Goal: Check status: Check status

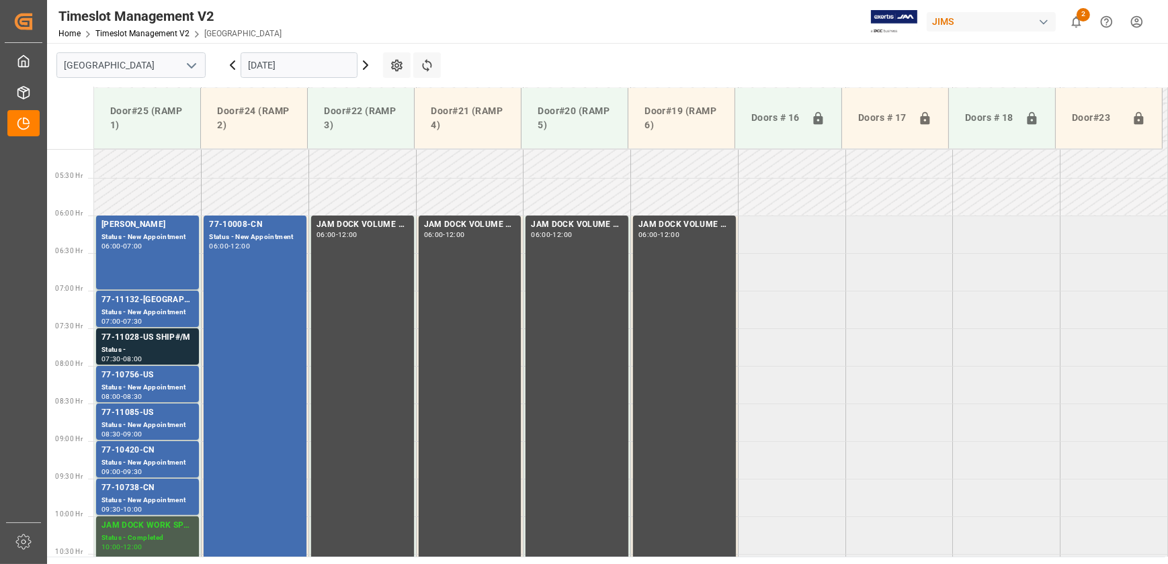
scroll to position [161, 0]
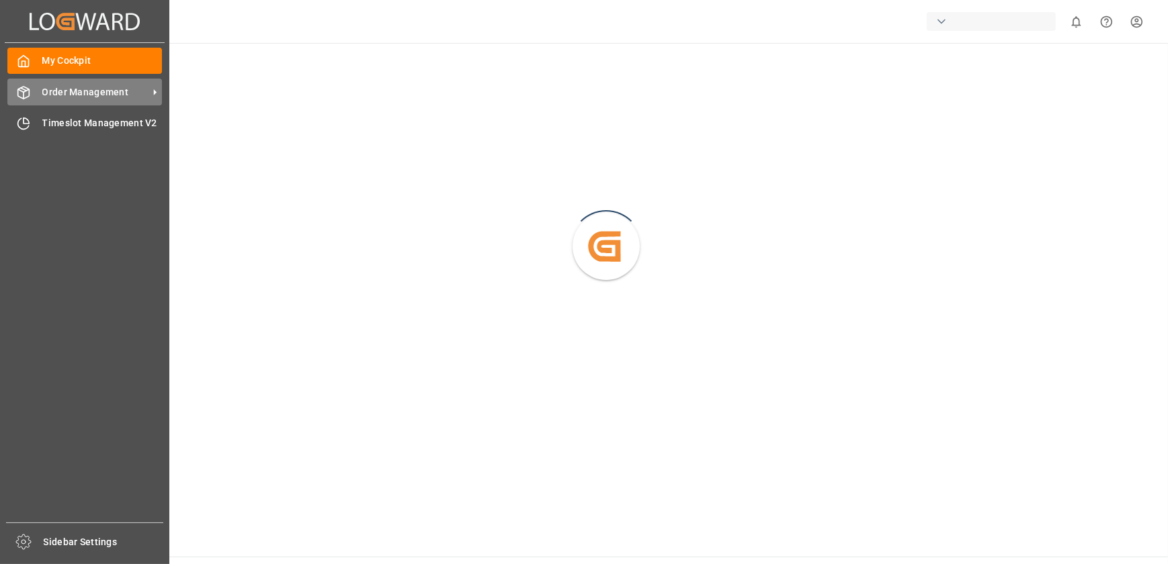
click at [28, 87] on icon at bounding box center [23, 92] width 13 height 13
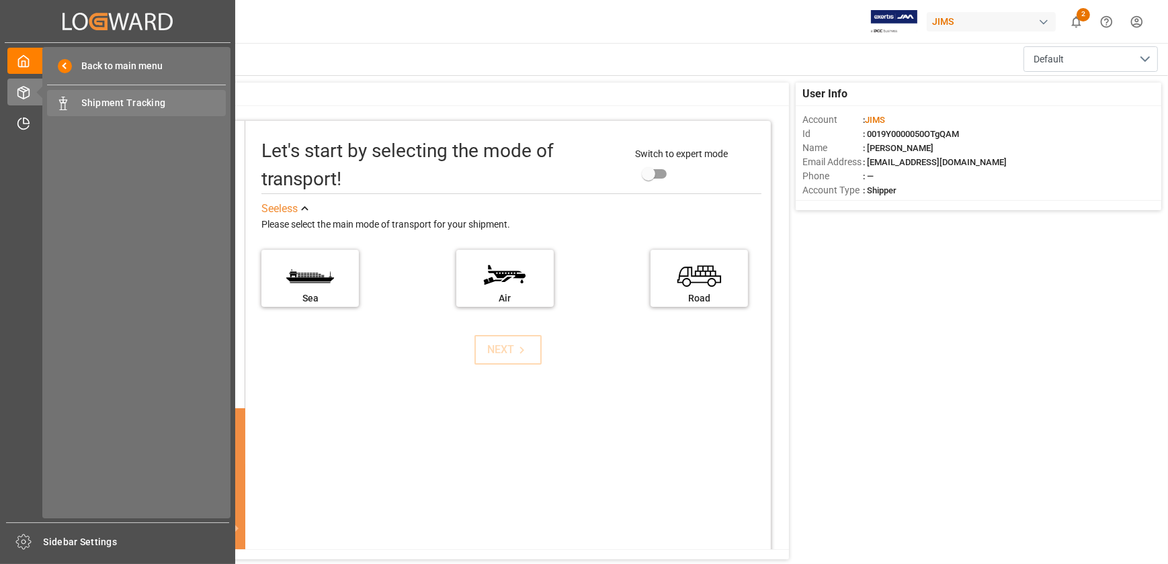
click at [117, 109] on span "Shipment Tracking" at bounding box center [154, 103] width 144 height 14
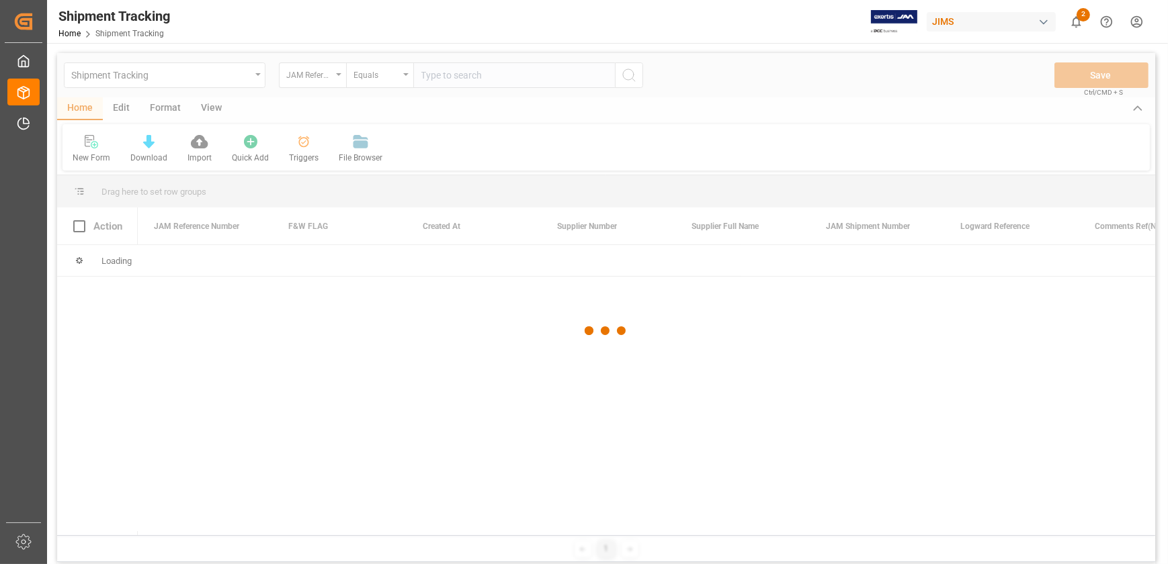
click at [343, 77] on div at bounding box center [606, 331] width 1098 height 556
click at [337, 73] on div at bounding box center [606, 331] width 1098 height 556
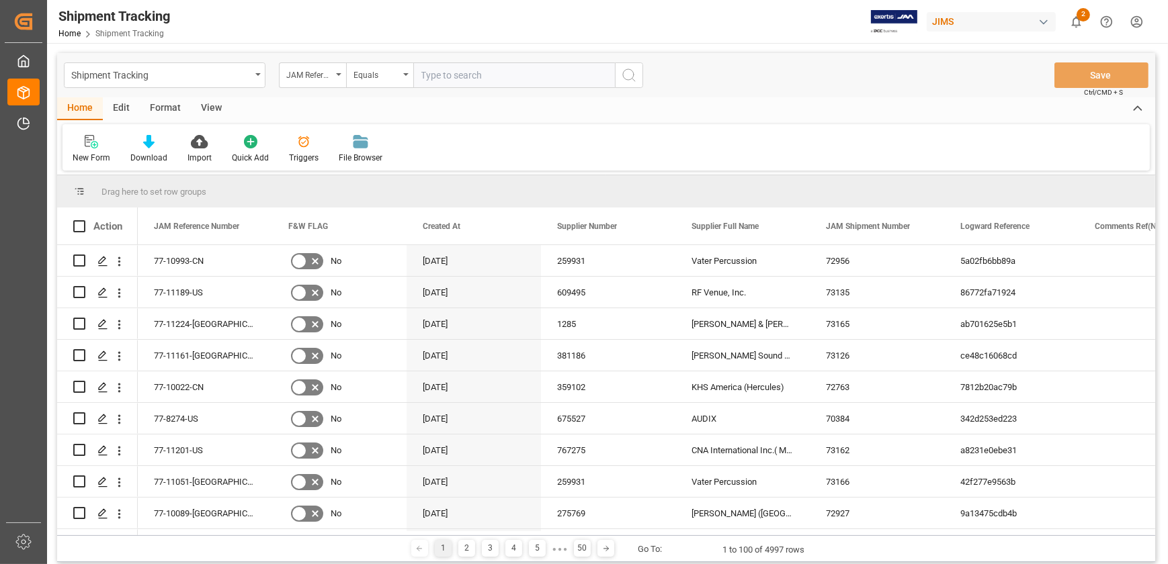
click at [337, 73] on icon "open menu" at bounding box center [338, 74] width 5 height 3
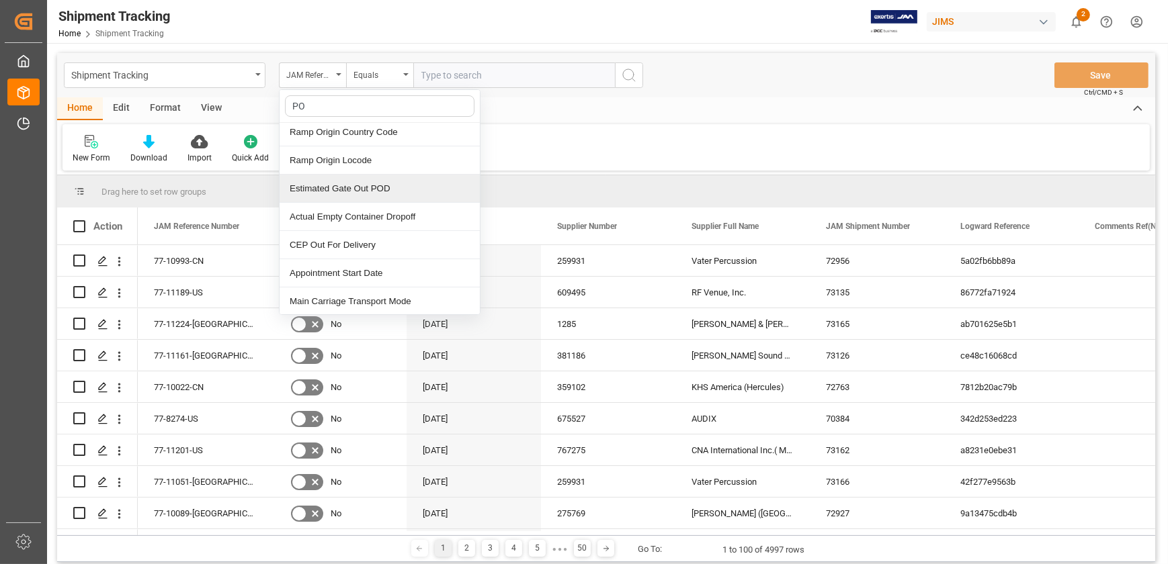
type input "PO"
click at [557, 149] on div "New Form Download Import Quick Add Triggers File Browser" at bounding box center [605, 147] width 1087 height 46
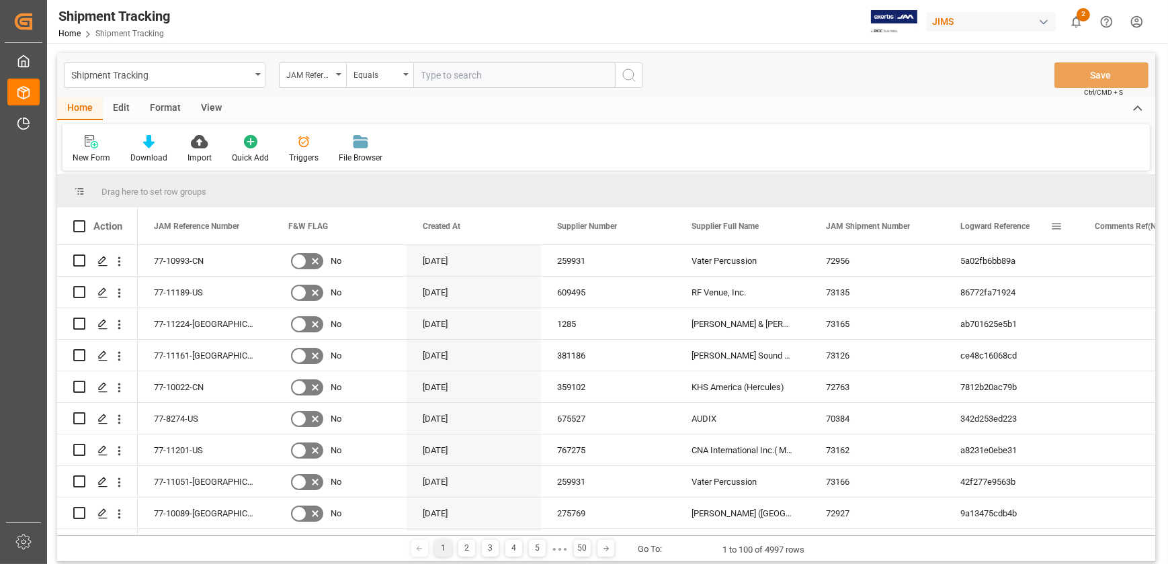
click at [1054, 228] on span at bounding box center [1056, 226] width 12 height 12
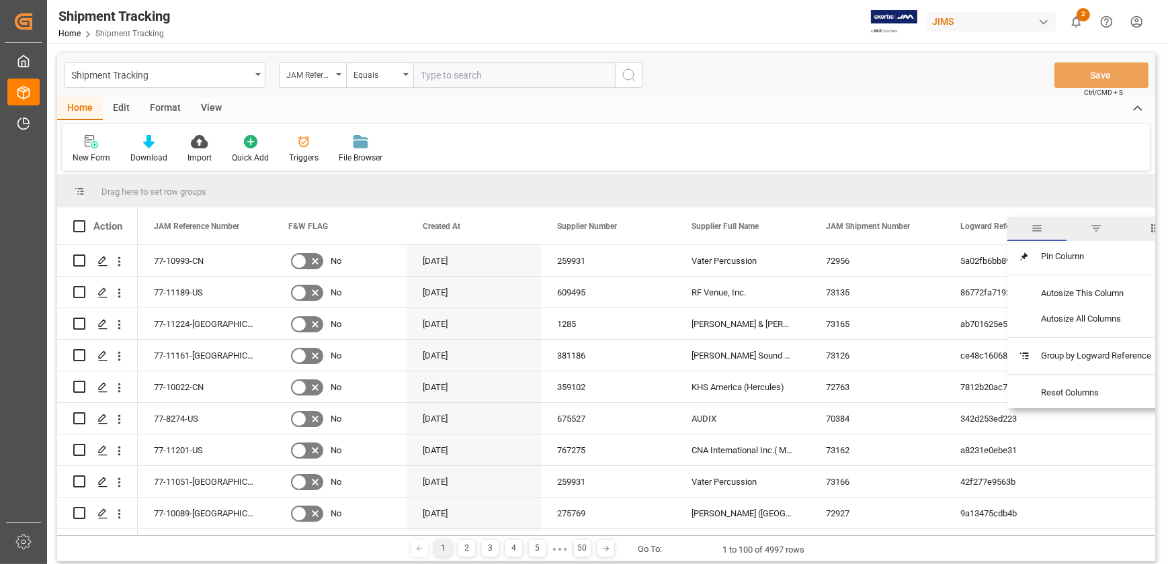
click at [1098, 227] on span "filter" at bounding box center [1096, 228] width 12 height 12
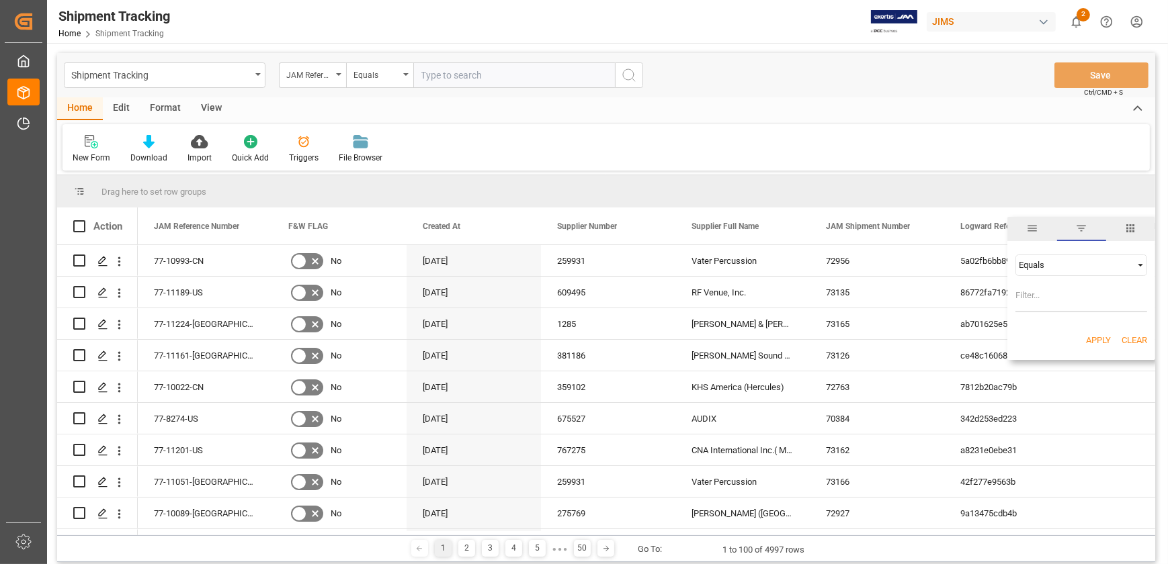
click at [1035, 228] on span "general" at bounding box center [1032, 228] width 12 height 12
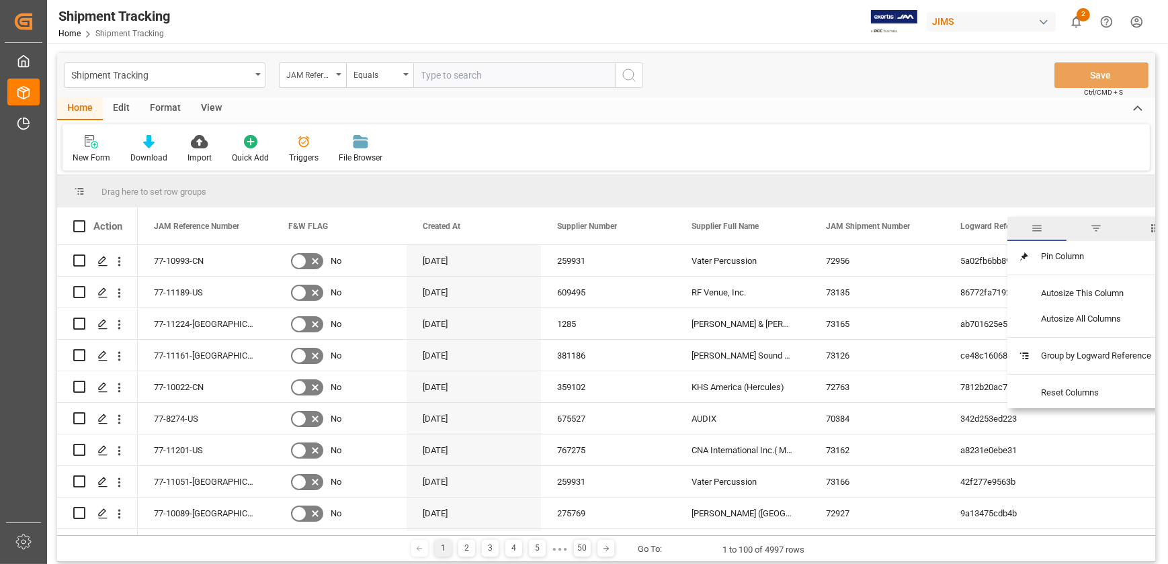
click at [1152, 229] on span "columns" at bounding box center [1155, 228] width 12 height 12
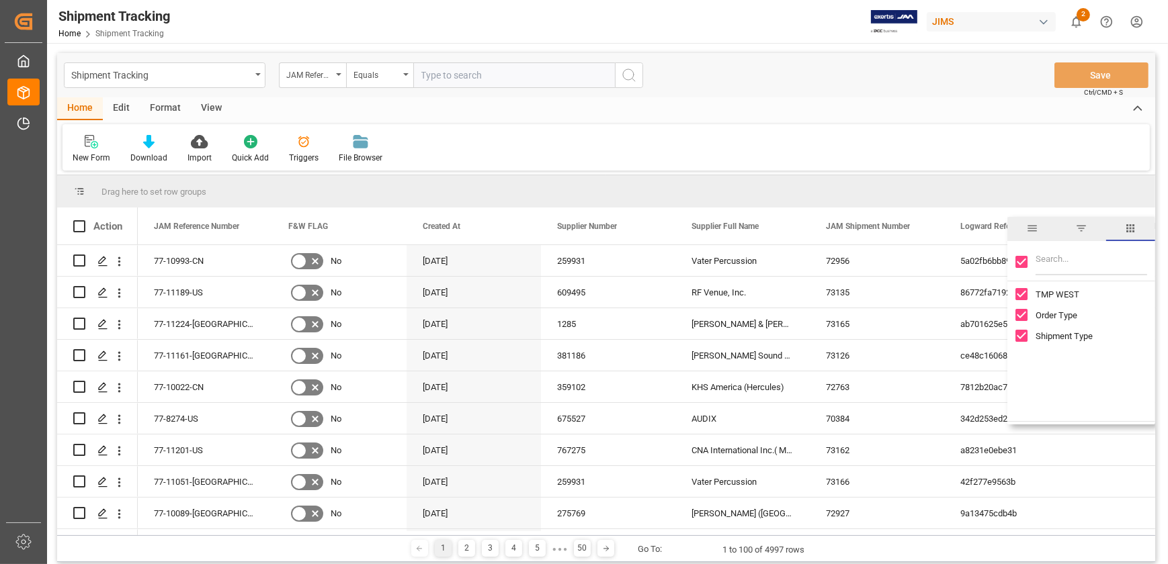
scroll to position [1166, 0]
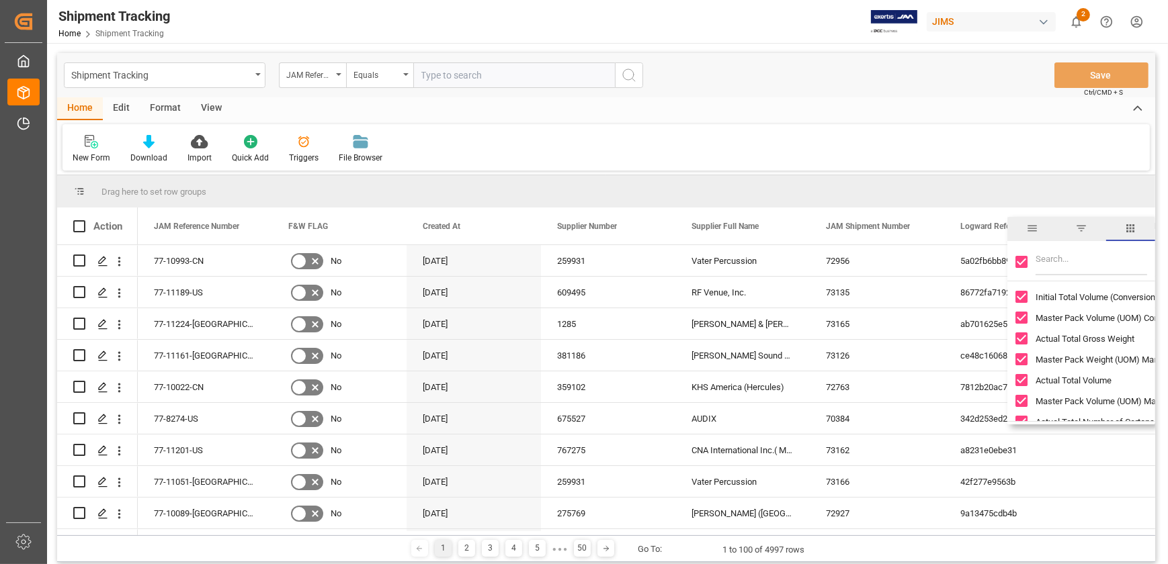
drag, startPoint x: 1150, startPoint y: 353, endPoint x: 1154, endPoint y: 277, distance: 76.0
click at [1154, 277] on div "Actual Total Number of Cartons Actual Total Gross Weight Master Pack Weight (UO…" at bounding box center [1081, 333] width 148 height 178
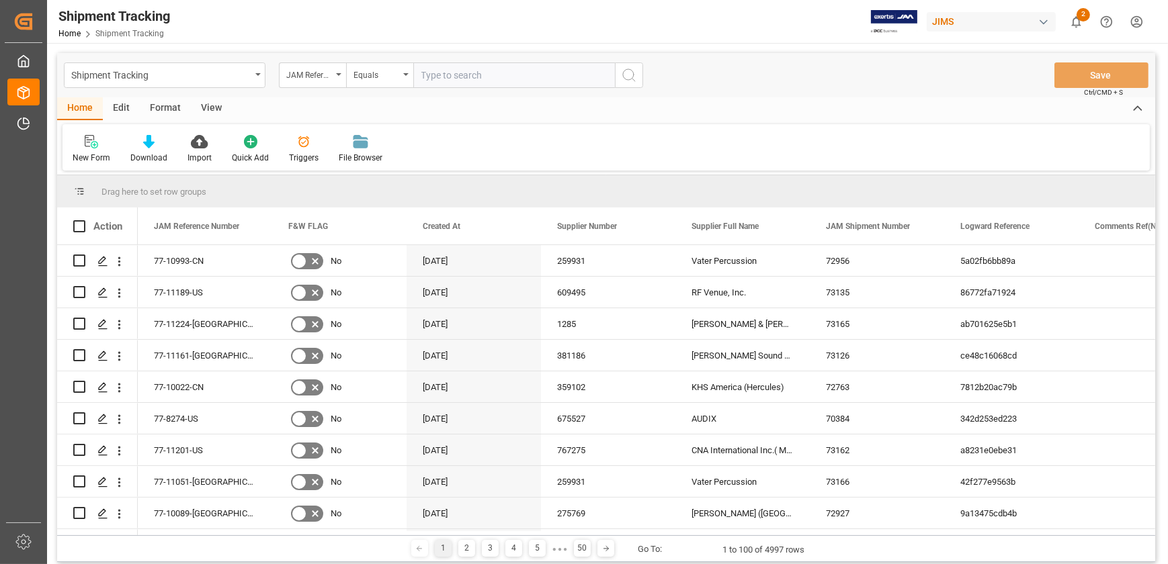
click at [1020, 149] on div "New Form Download Import Quick Add Triggers File Browser" at bounding box center [605, 147] width 1087 height 46
click at [337, 76] on div "JAM Reference Number" at bounding box center [312, 75] width 67 height 26
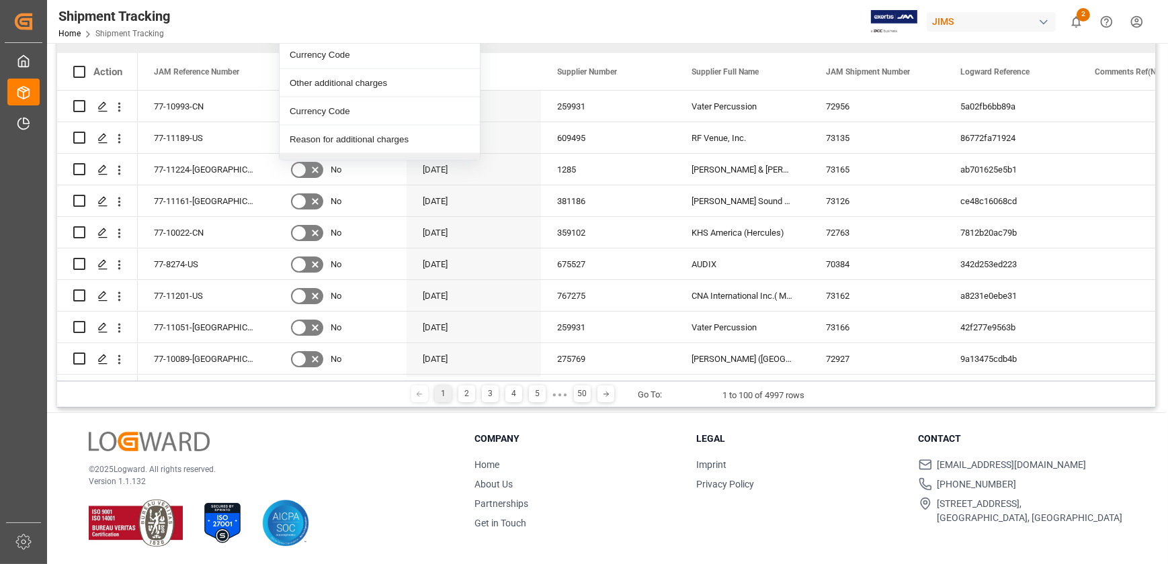
scroll to position [2749, 0]
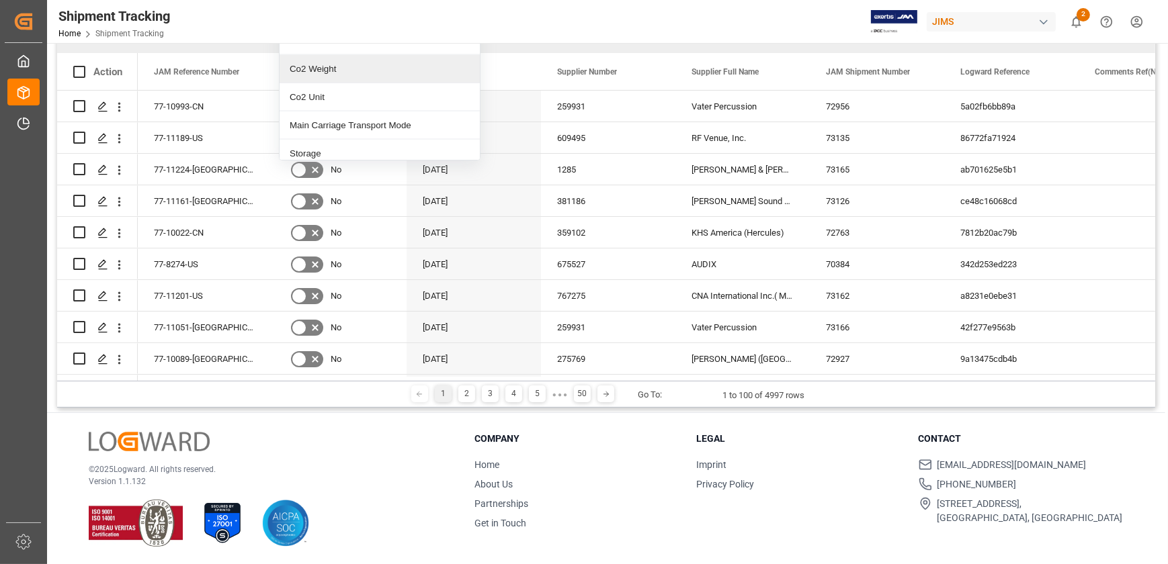
click at [597, 19] on div "Shipment Tracking Home Shipment Tracking JIMS 2 Notifications Only show unread …" at bounding box center [603, 21] width 1130 height 43
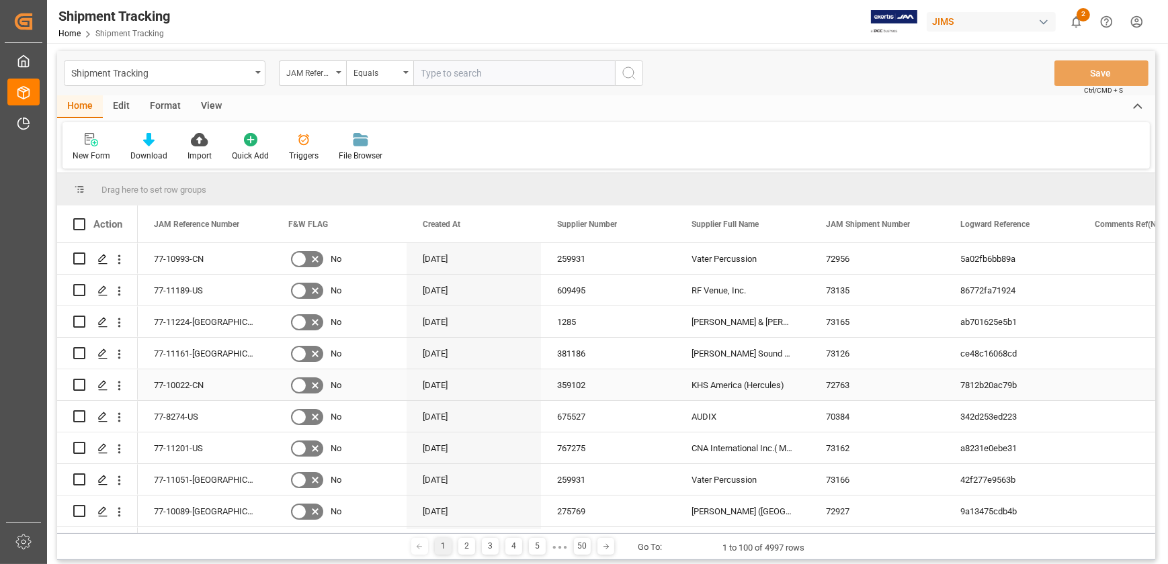
scroll to position [0, 0]
click at [439, 73] on input "text" at bounding box center [514, 75] width 202 height 26
click at [341, 74] on icon "open menu" at bounding box center [338, 74] width 5 height 3
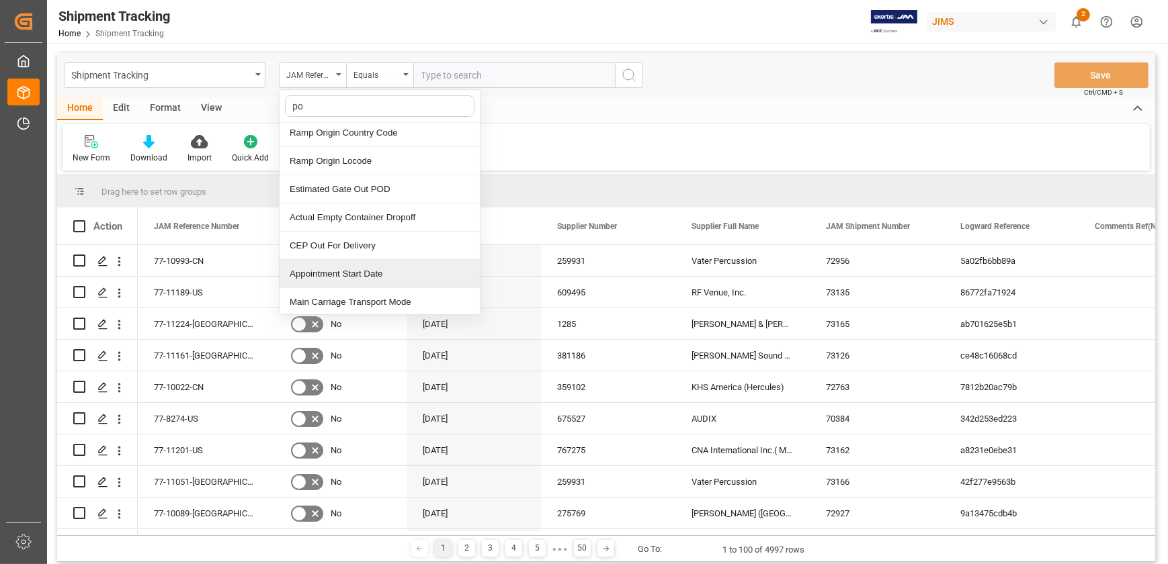
scroll to position [61, 0]
type input "p"
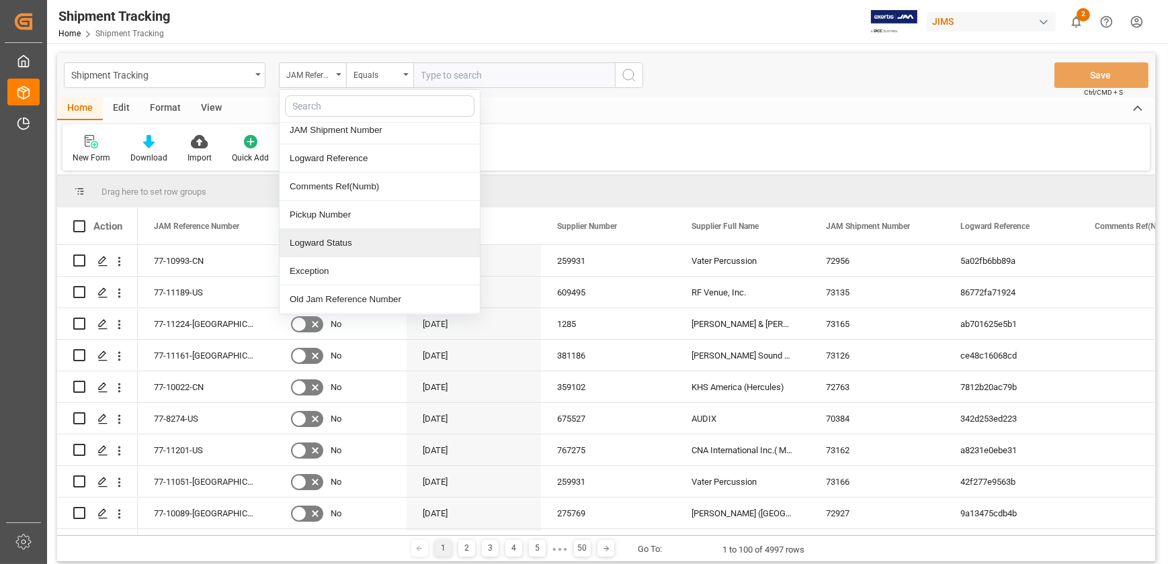
scroll to position [126, 0]
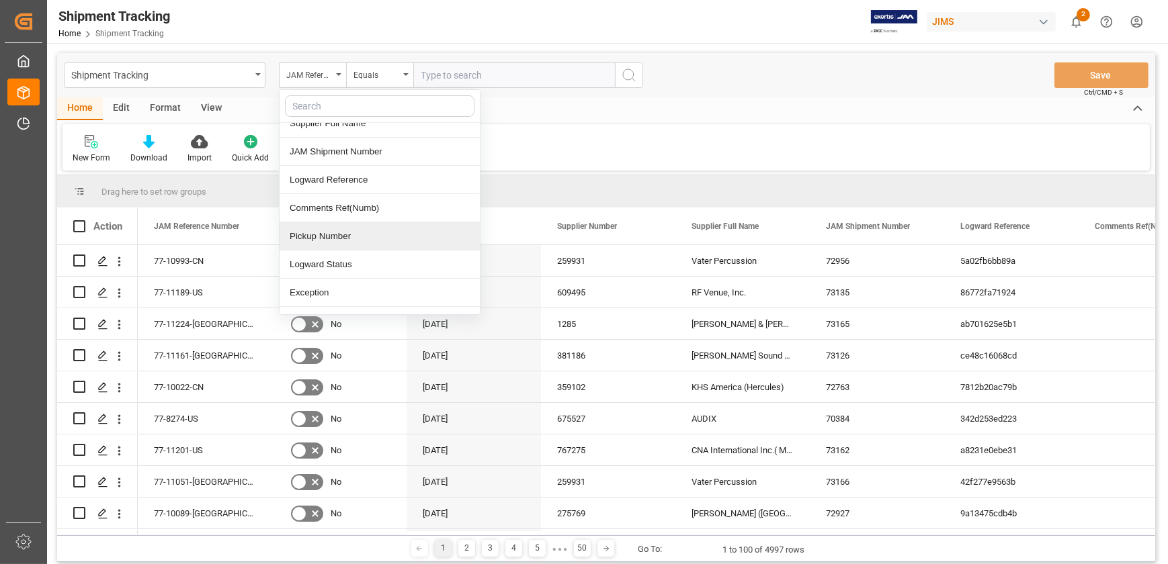
click at [359, 239] on div "Pickup Number" at bounding box center [379, 236] width 200 height 28
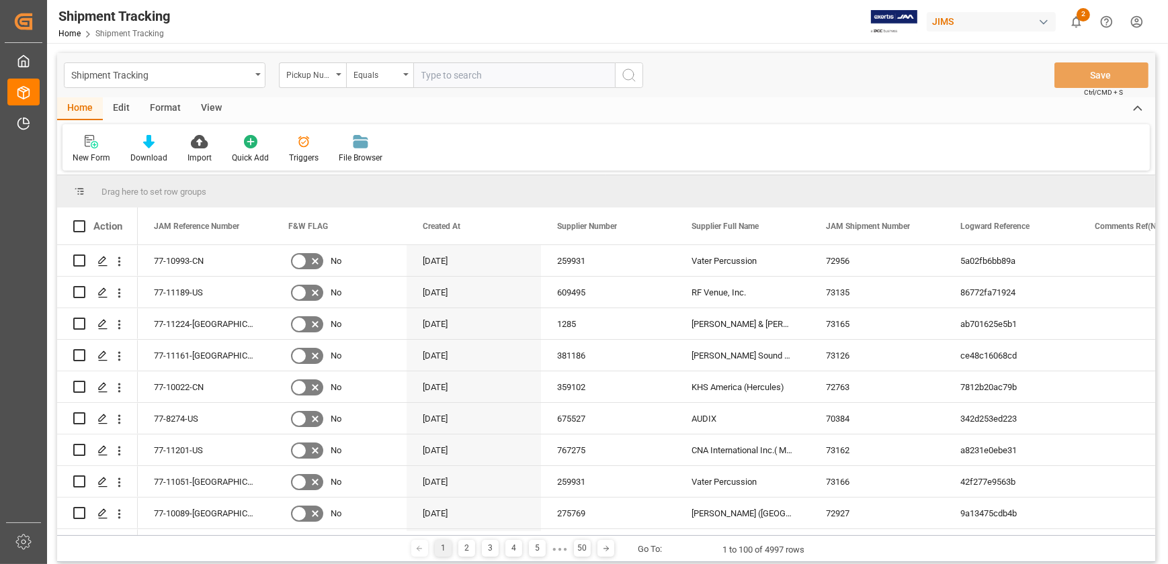
click at [468, 64] on input "text" at bounding box center [514, 75] width 202 height 26
paste input "832319"
type input "832319"
click at [634, 78] on icon "search button" at bounding box center [629, 75] width 16 height 16
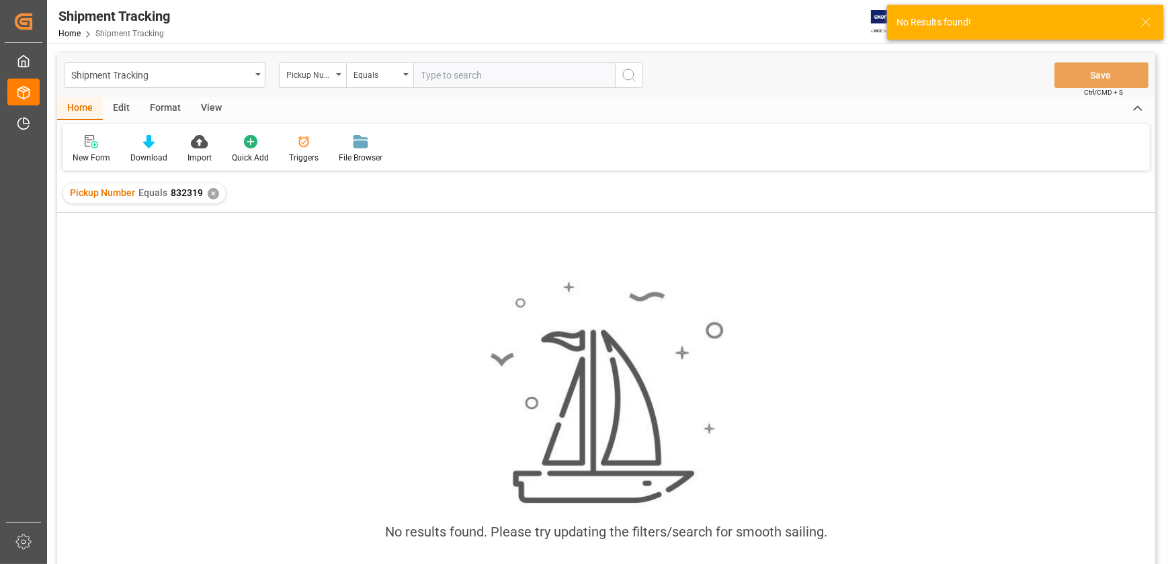
click at [215, 188] on div "Pickup Number Equals 832319 ✕" at bounding box center [144, 193] width 163 height 20
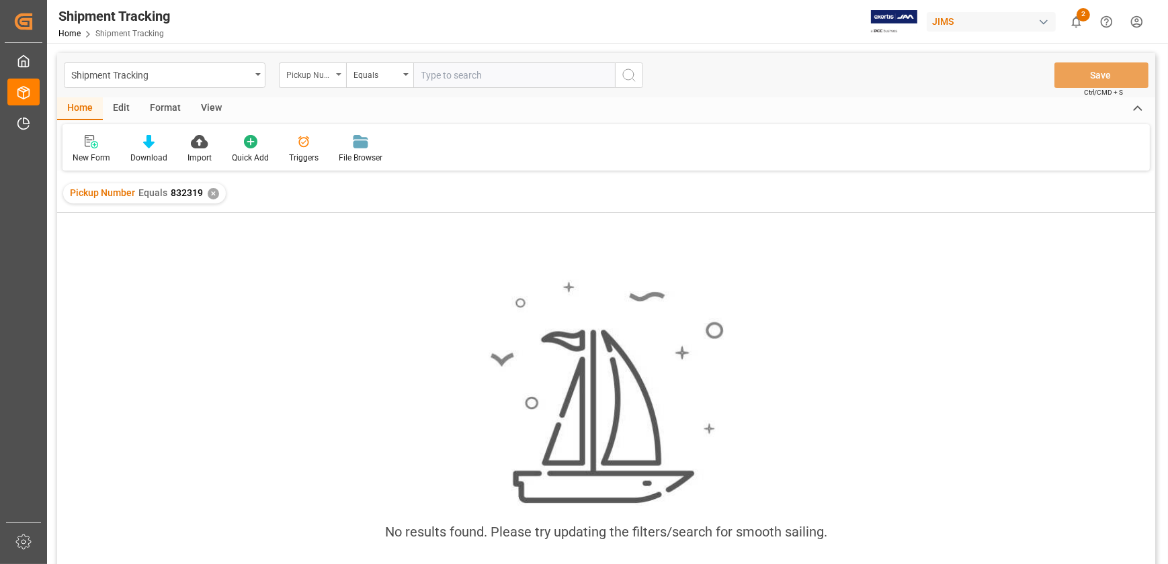
click at [337, 73] on icon "open menu" at bounding box center [338, 74] width 5 height 3
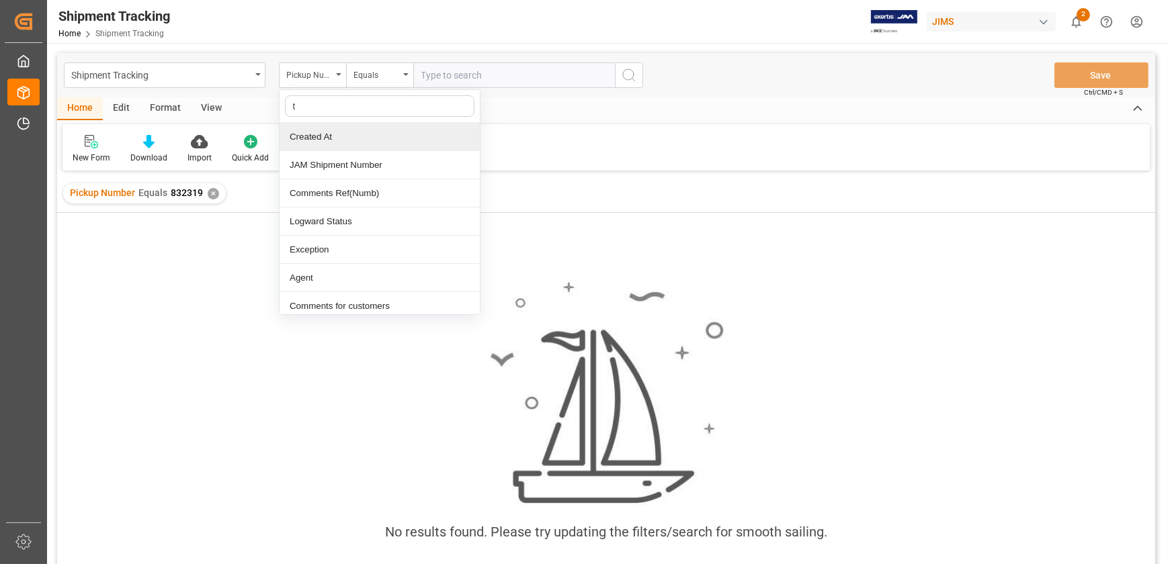
type input "tr"
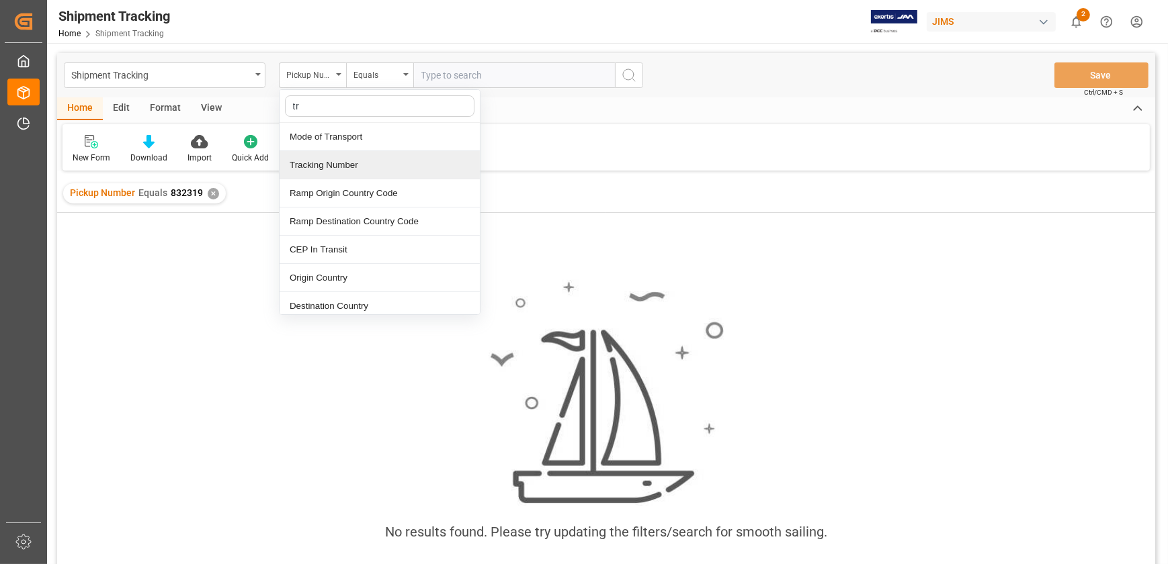
click at [357, 163] on div "Tracking Number" at bounding box center [379, 165] width 200 height 28
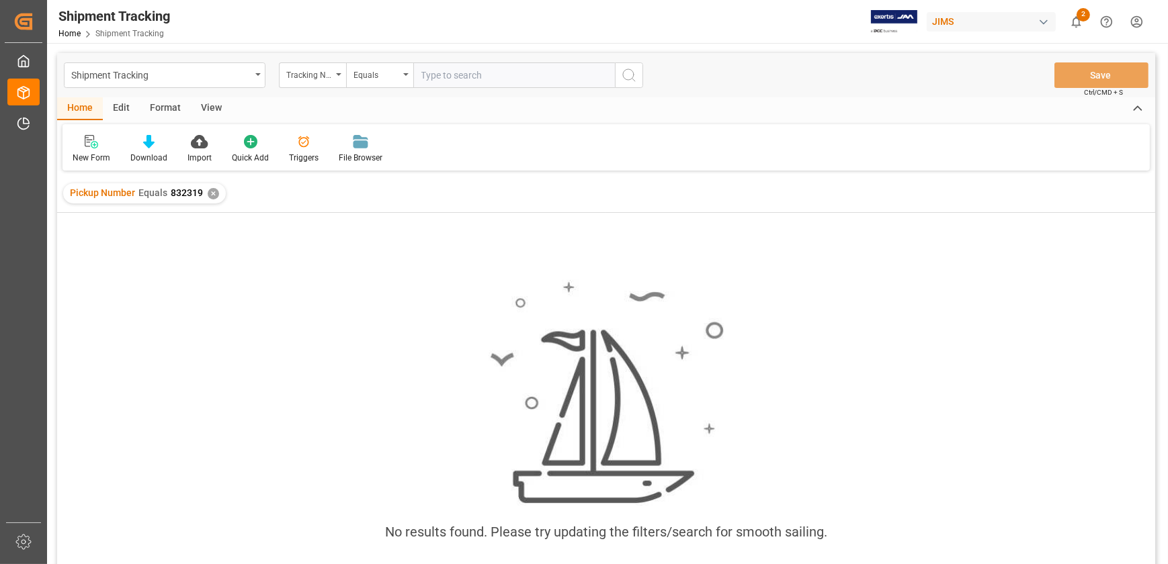
click at [464, 69] on input "text" at bounding box center [514, 75] width 202 height 26
type input "1z274746870512325"
click at [625, 70] on icon "search button" at bounding box center [629, 75] width 16 height 16
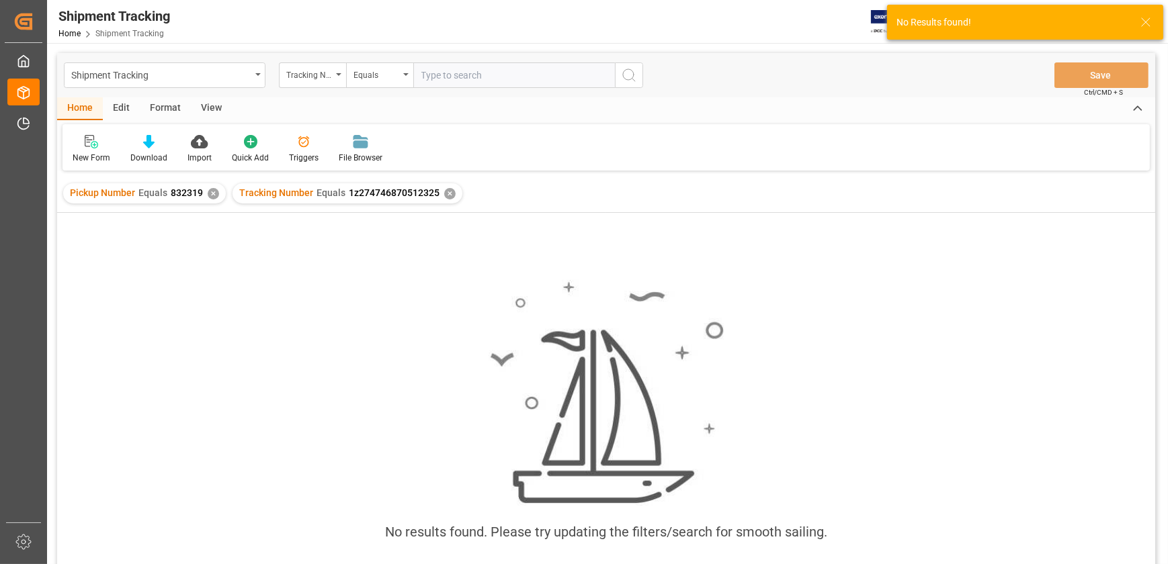
click at [415, 189] on span "1z274746870512325" at bounding box center [394, 192] width 91 height 11
click at [415, 188] on span "1z274746870512325" at bounding box center [394, 192] width 91 height 11
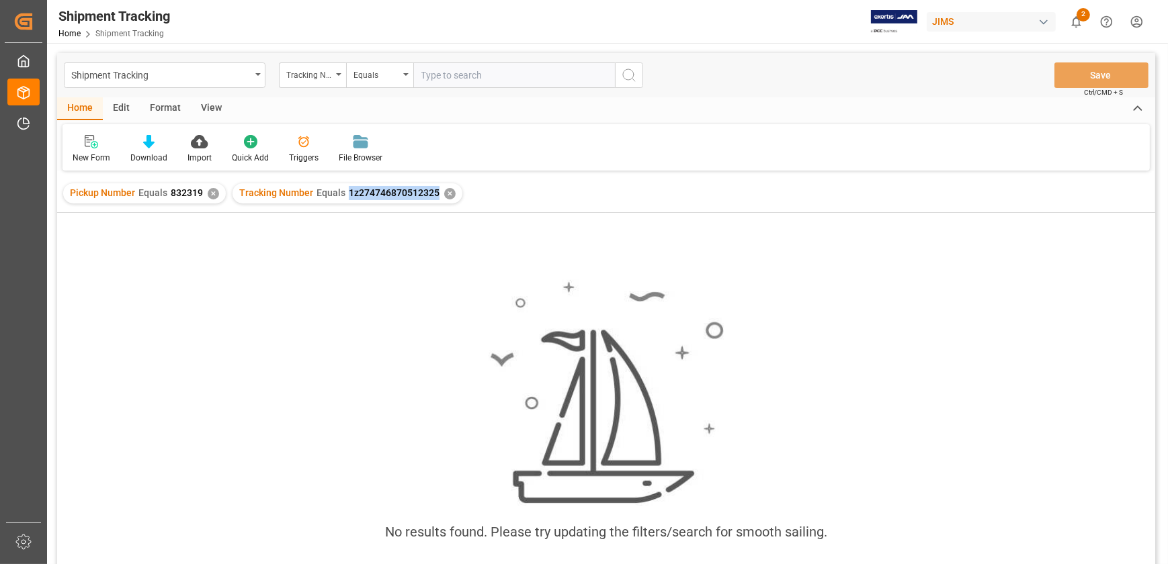
drag, startPoint x: 435, startPoint y: 189, endPoint x: 343, endPoint y: 195, distance: 92.9
click at [343, 195] on div "Tracking Number Equals 1z274746870512325 ✕" at bounding box center [347, 193] width 230 height 20
copy span "1z274746870512325"
click at [211, 196] on div "✕" at bounding box center [213, 193] width 11 height 11
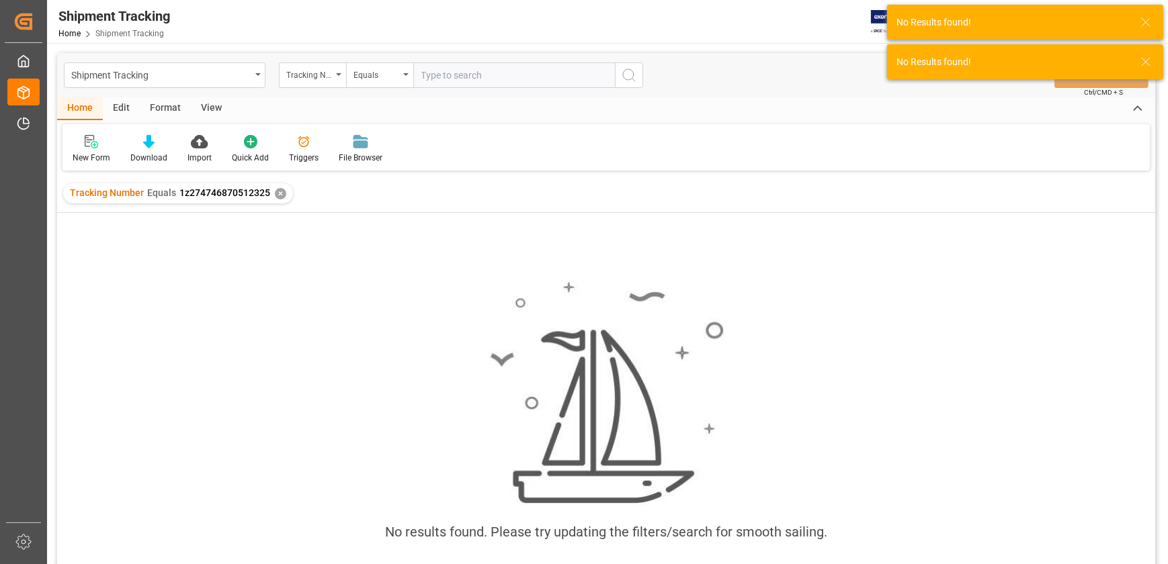
click at [284, 190] on div "Tracking Number Equals 1z274746870512325 ✕" at bounding box center [178, 193] width 230 height 20
click at [277, 195] on div "✕" at bounding box center [280, 193] width 11 height 11
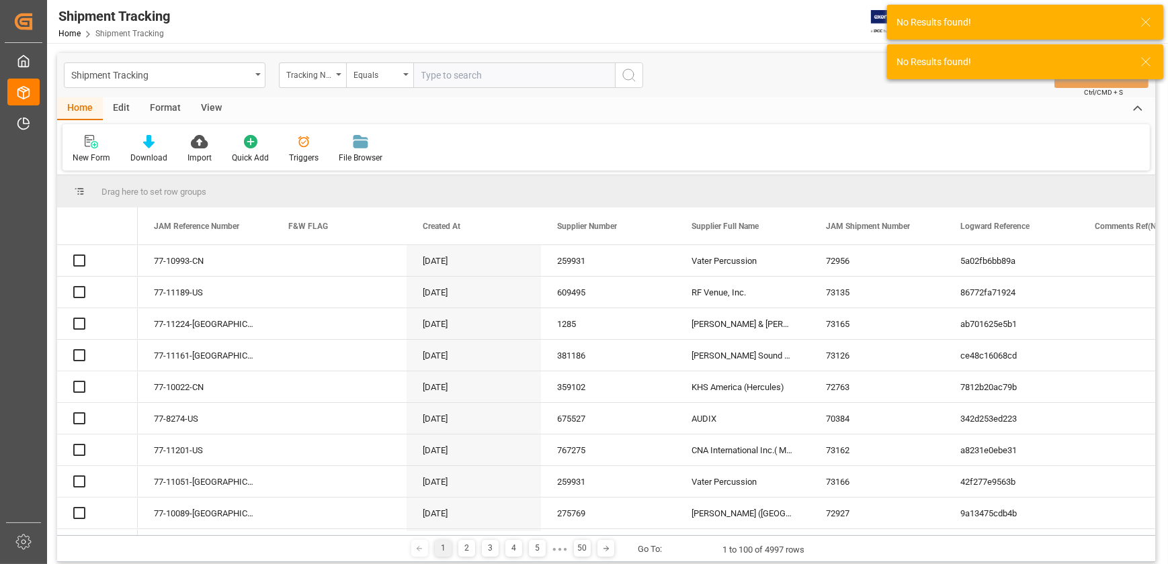
click at [486, 75] on input "text" at bounding box center [514, 75] width 202 height 26
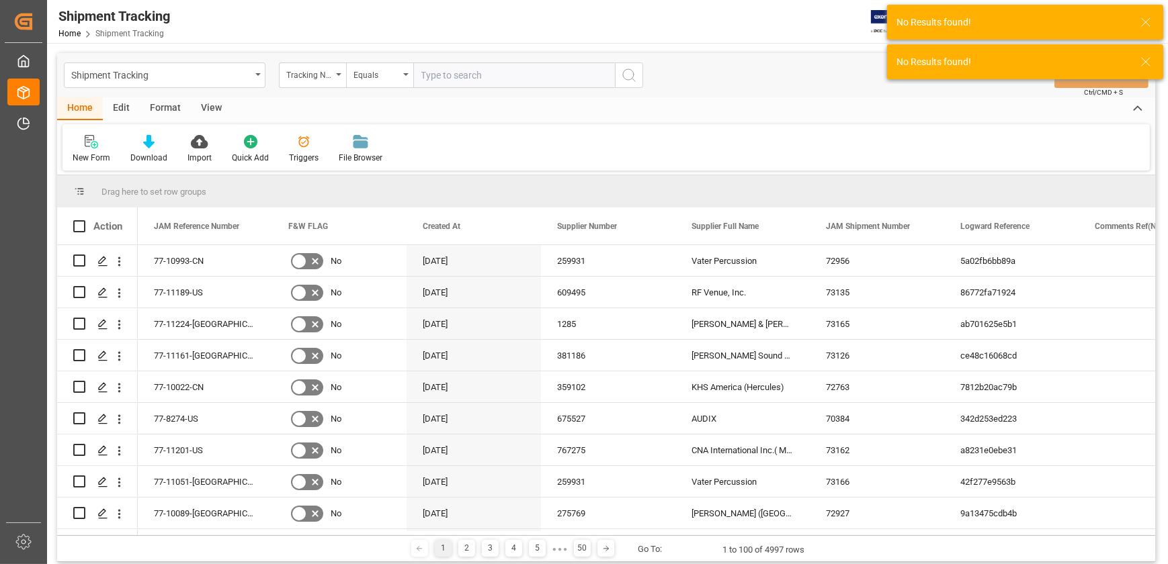
paste input "1z274746870512325"
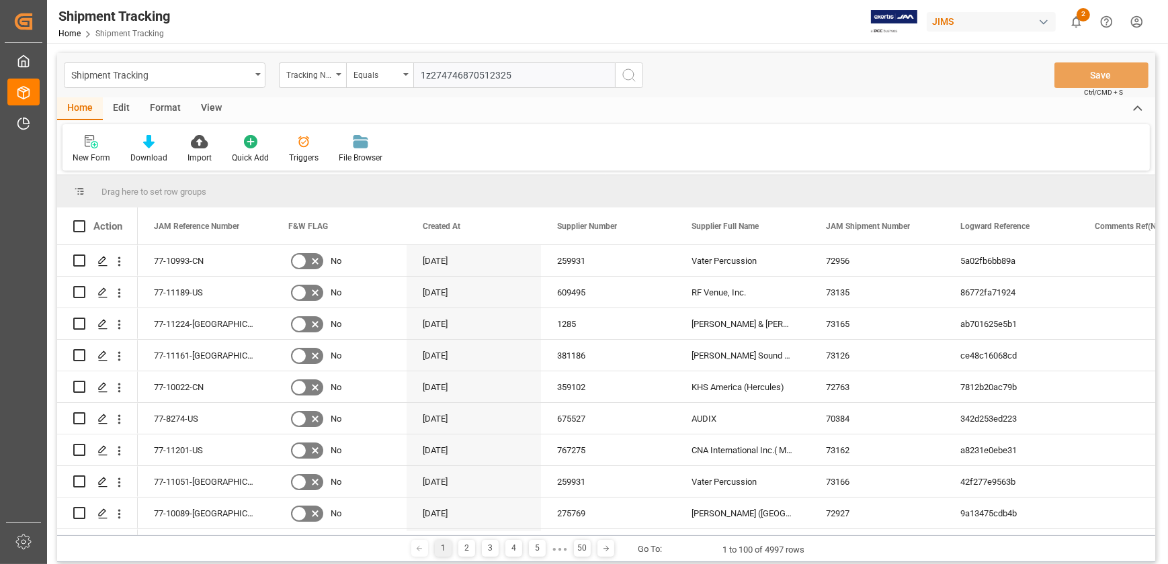
type input "1z274746870512325"
click at [623, 75] on circle "search button" at bounding box center [628, 74] width 11 height 11
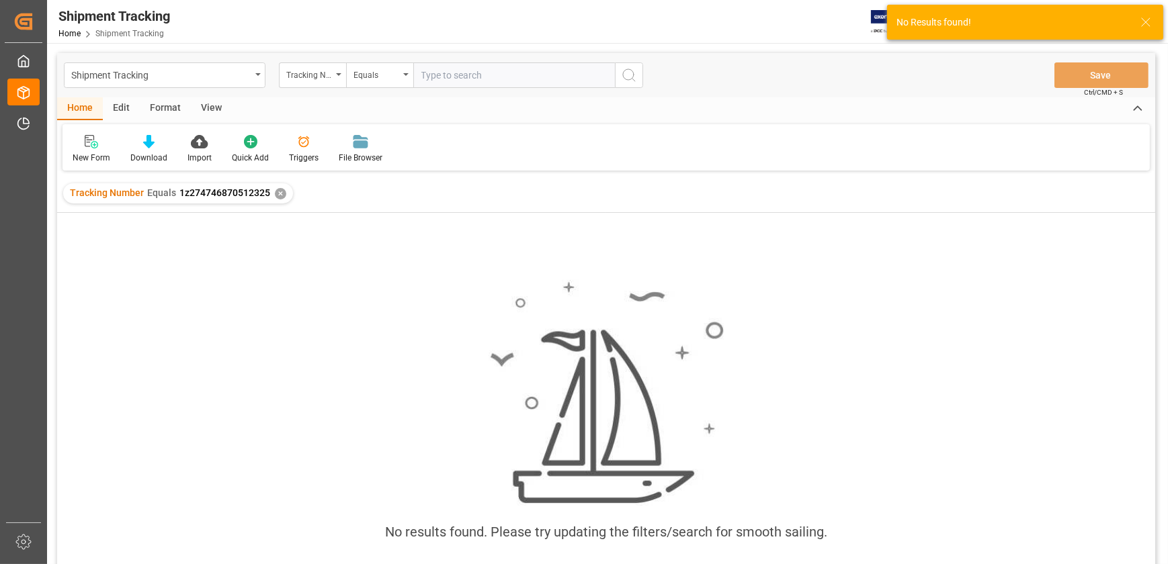
click at [280, 188] on div "✕" at bounding box center [280, 193] width 11 height 11
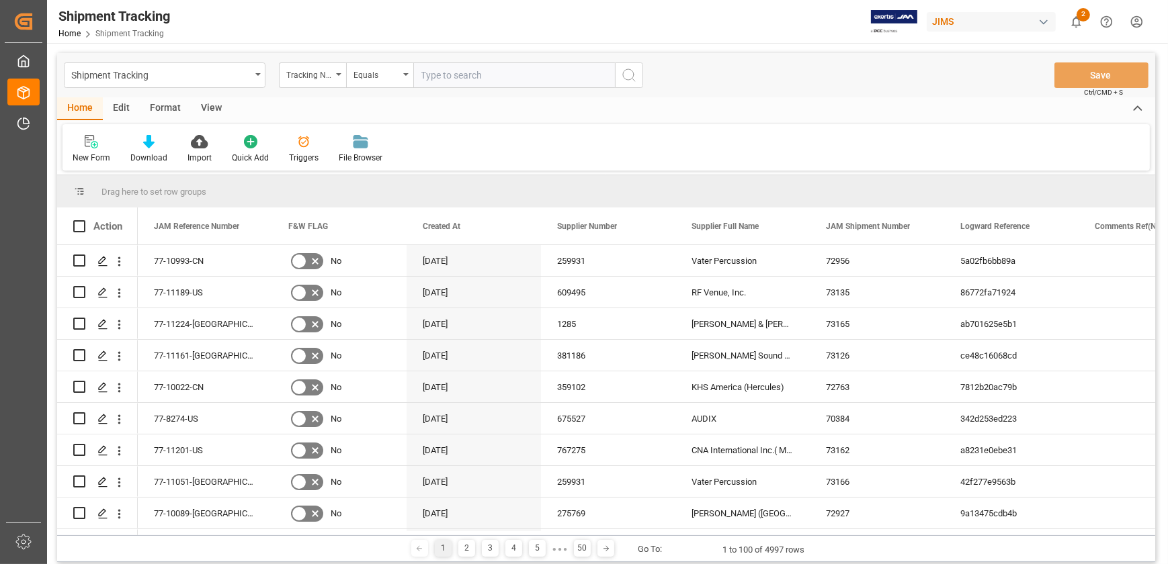
click at [506, 82] on input "text" at bounding box center [514, 75] width 202 height 26
paste input "1z274746870512325"
drag, startPoint x: 430, startPoint y: 75, endPoint x: 607, endPoint y: 88, distance: 177.2
click at [607, 88] on div "Shipment Tracking Tracking Number Equals 1z274746870512325 Save Ctrl/CMD + S" at bounding box center [606, 75] width 1098 height 44
type input "1z3178836821769148"
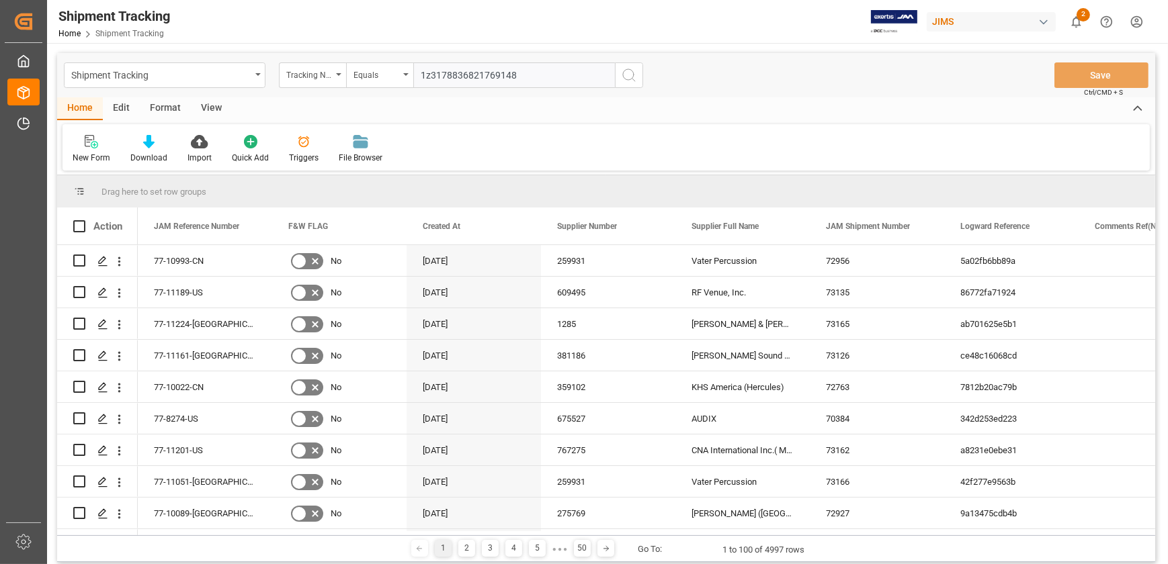
click at [634, 74] on icon "search button" at bounding box center [629, 75] width 16 height 16
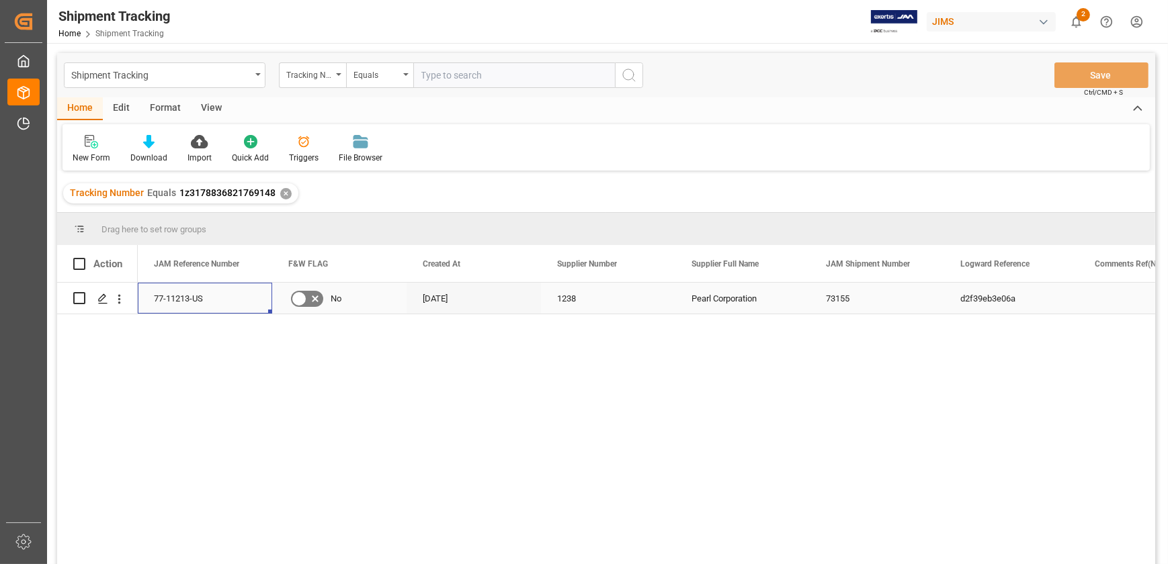
click at [183, 301] on div "77-11213-US" at bounding box center [205, 298] width 134 height 31
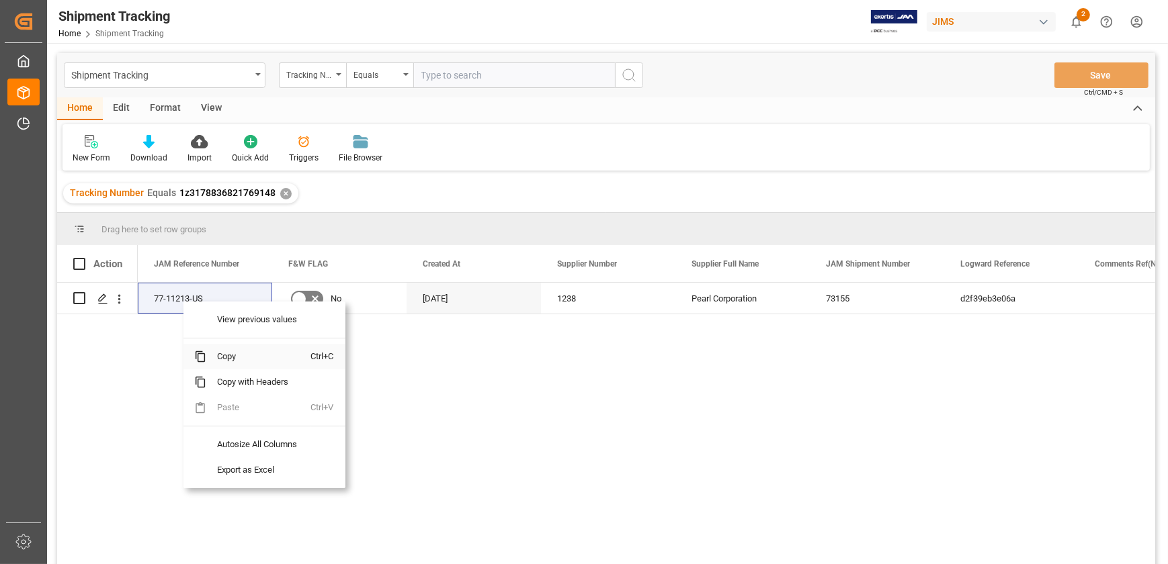
click at [257, 359] on span "Copy" at bounding box center [258, 357] width 105 height 26
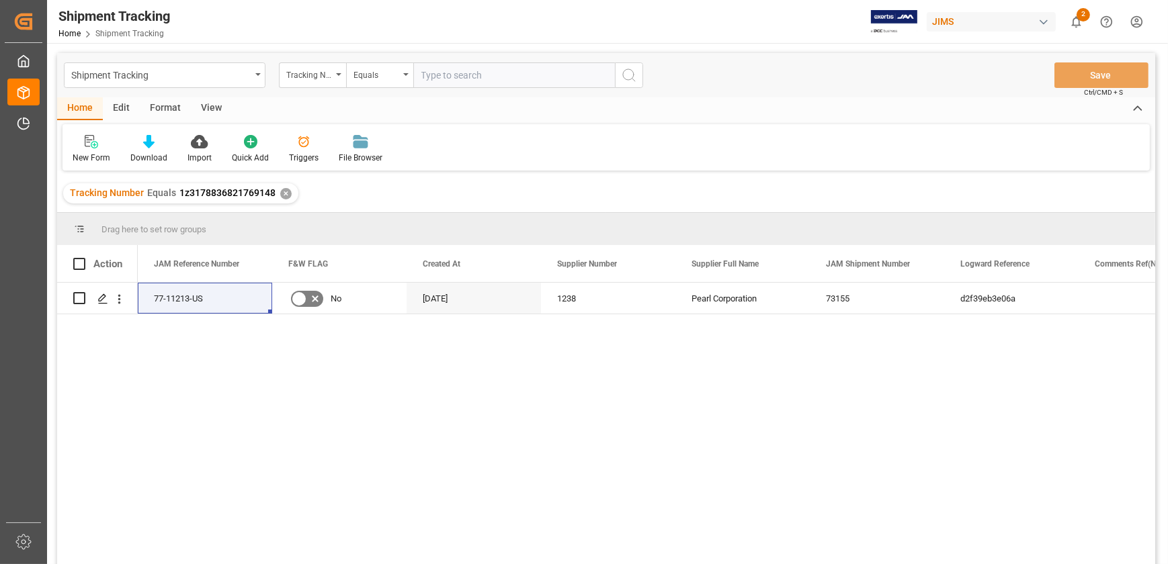
click at [877, 370] on div "77-11213-US No [DATE] 1238 Pearl Corporation 73155 d2f39eb3e06a" at bounding box center [646, 428] width 1017 height 290
click at [205, 110] on div "View" at bounding box center [211, 108] width 41 height 23
click at [69, 147] on div "Default" at bounding box center [85, 149] width 46 height 30
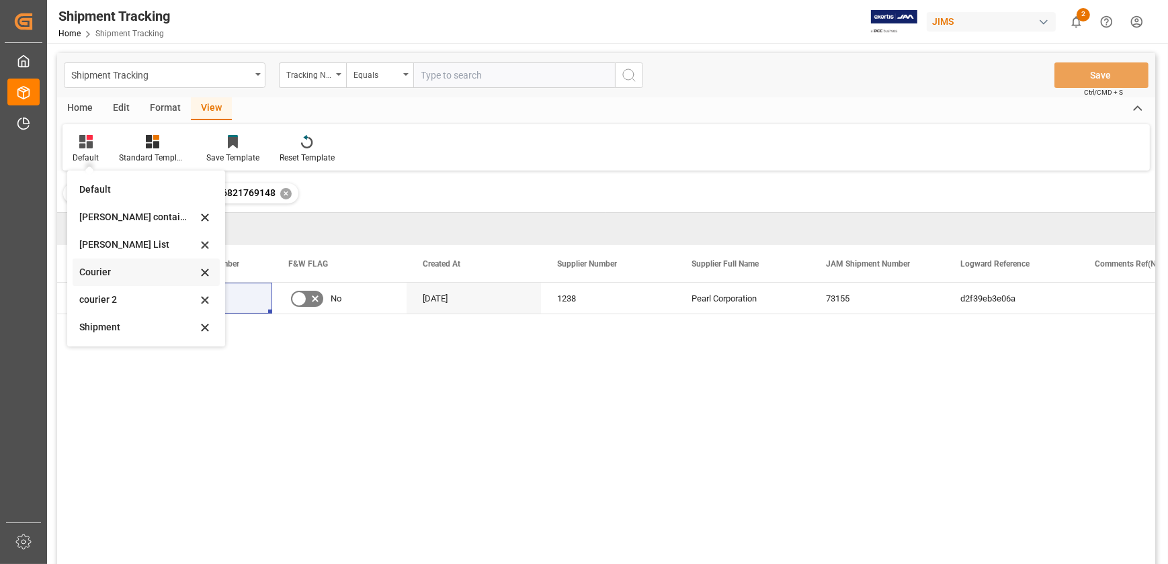
click at [107, 275] on div "Courier" at bounding box center [138, 272] width 118 height 14
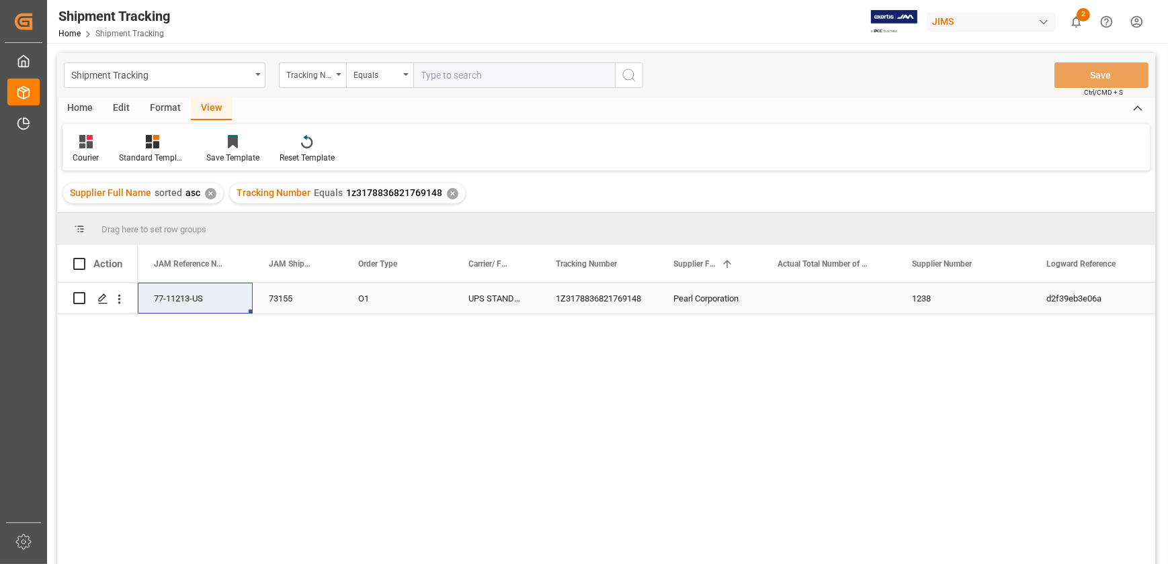
click at [626, 299] on div "1Z3178836821769148" at bounding box center [598, 298] width 118 height 31
click at [637, 294] on div "1Z3178836821769148" at bounding box center [598, 298] width 118 height 31
click at [636, 302] on div "1Z3178836821769148" at bounding box center [598, 298] width 118 height 31
click at [188, 297] on div "77-11213-US" at bounding box center [195, 298] width 115 height 31
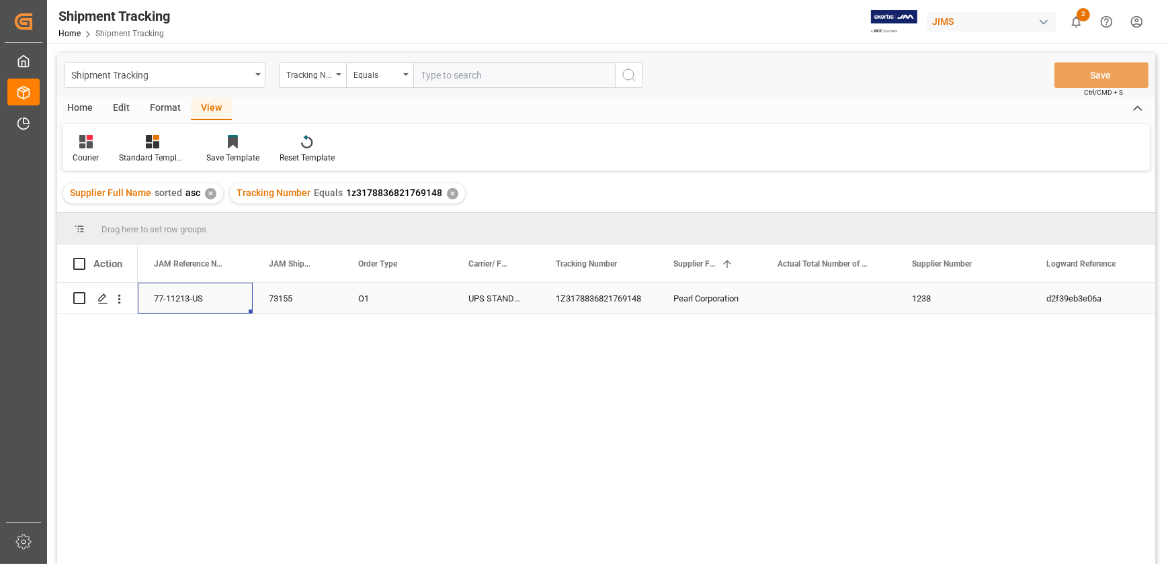
click at [188, 297] on div "77-11213-US" at bounding box center [195, 298] width 115 height 31
